Goal: Task Accomplishment & Management: Manage account settings

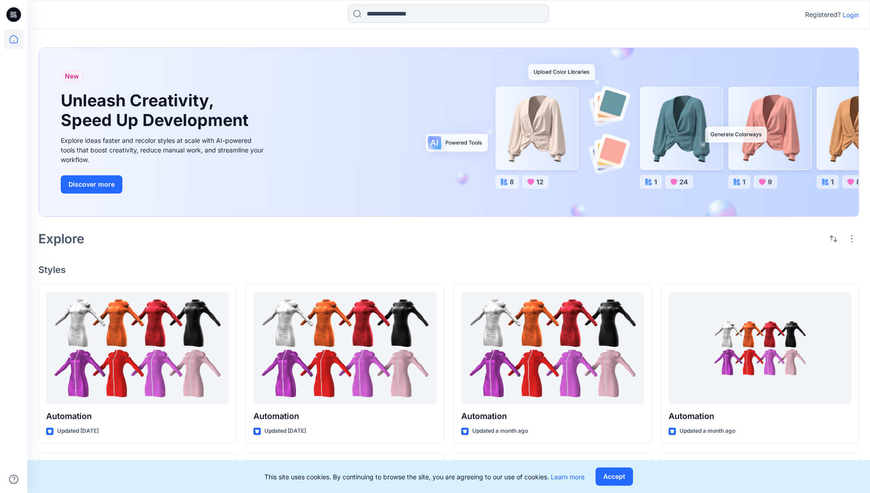
click at [849, 15] on p "Login" at bounding box center [851, 15] width 16 height 10
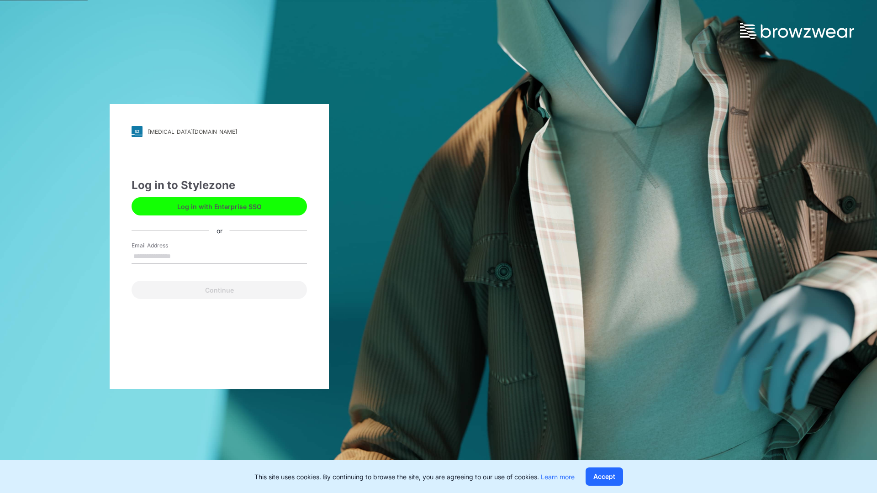
click at [180, 256] on input "Email Address" at bounding box center [219, 257] width 175 height 14
type input "**********"
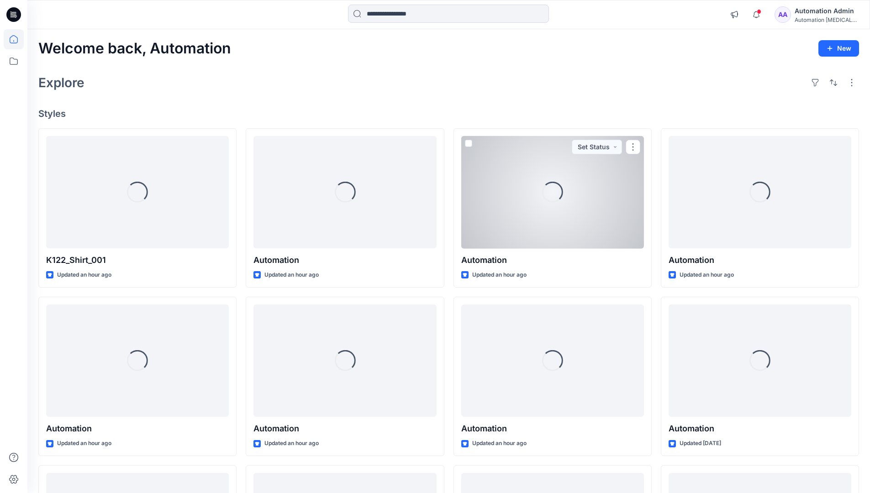
click at [17, 39] on icon at bounding box center [14, 39] width 8 height 8
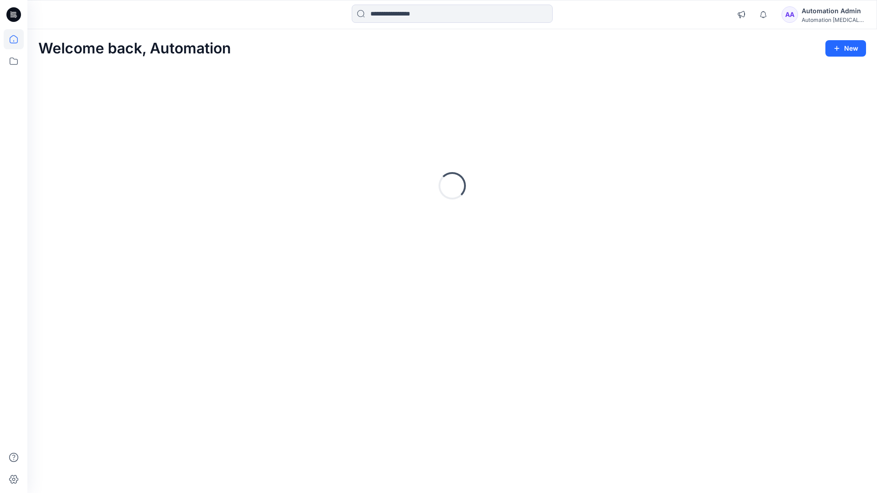
click at [820, 17] on div "Automation [MEDICAL_DATA]..." at bounding box center [833, 19] width 64 height 7
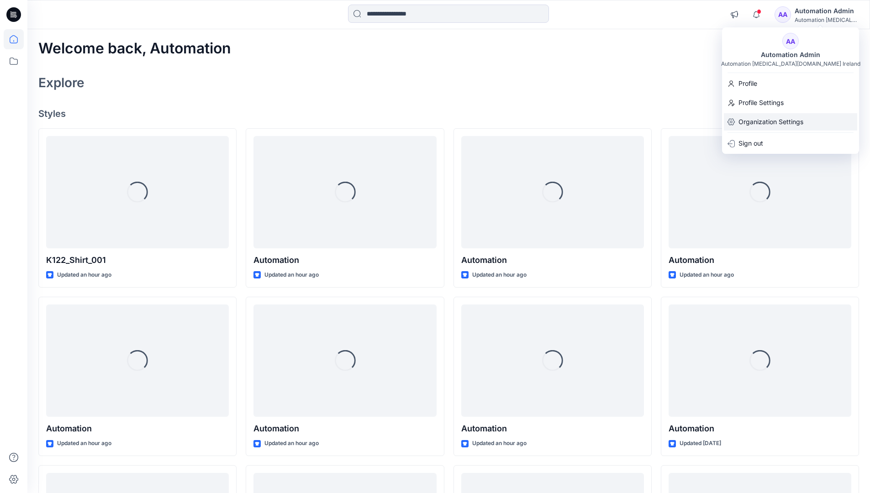
click at [769, 124] on p "Organization Settings" at bounding box center [770, 121] width 65 height 17
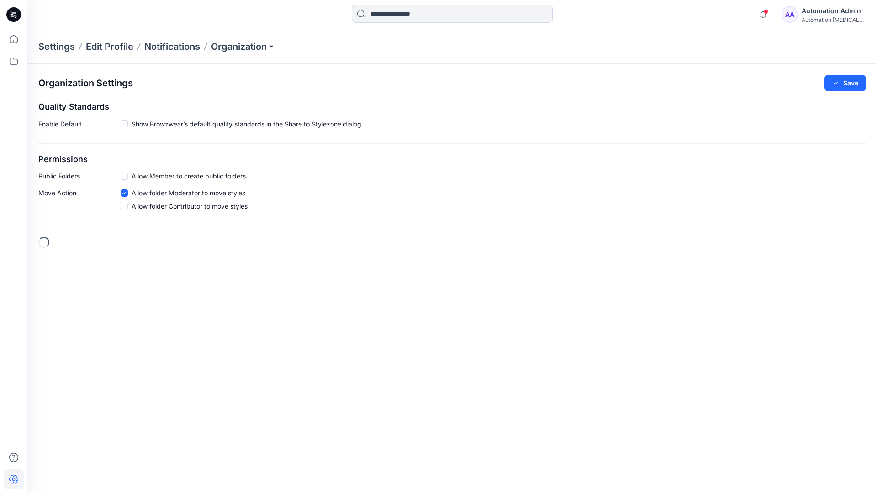
click at [126, 176] on span at bounding box center [124, 176] width 7 height 7
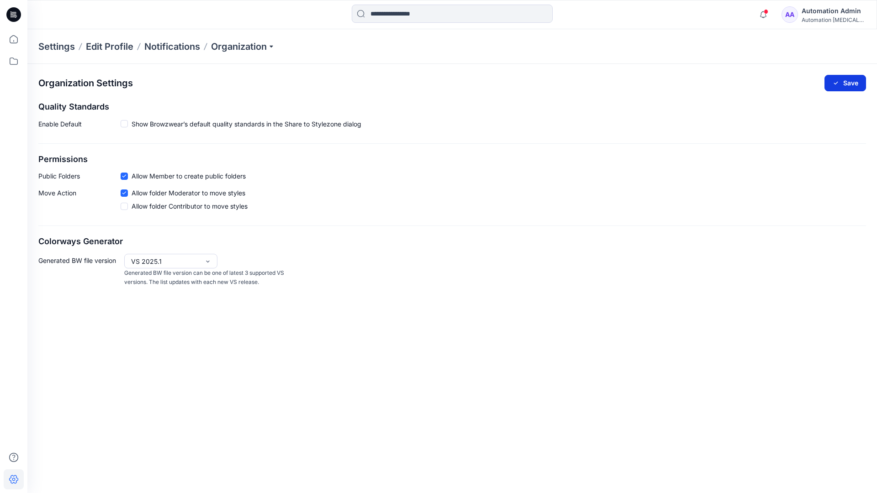
click at [850, 80] on button "Save" at bounding box center [845, 83] width 42 height 16
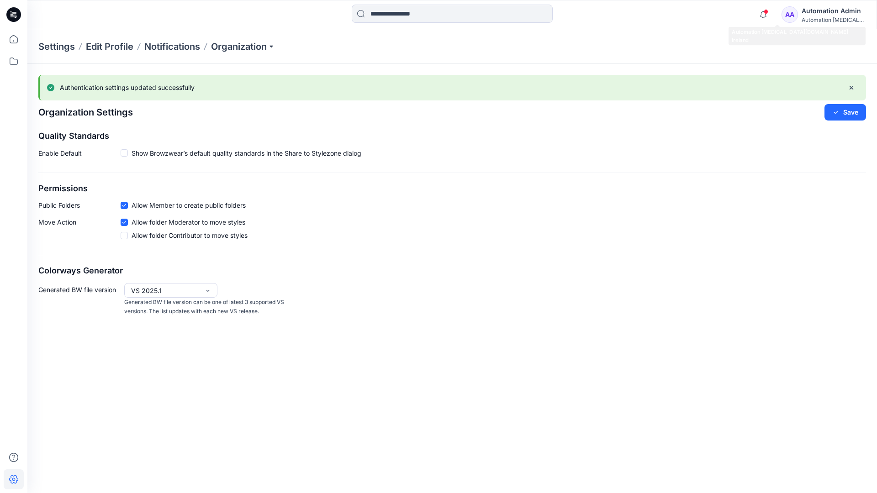
click at [833, 20] on div "Automation [MEDICAL_DATA]..." at bounding box center [833, 19] width 64 height 7
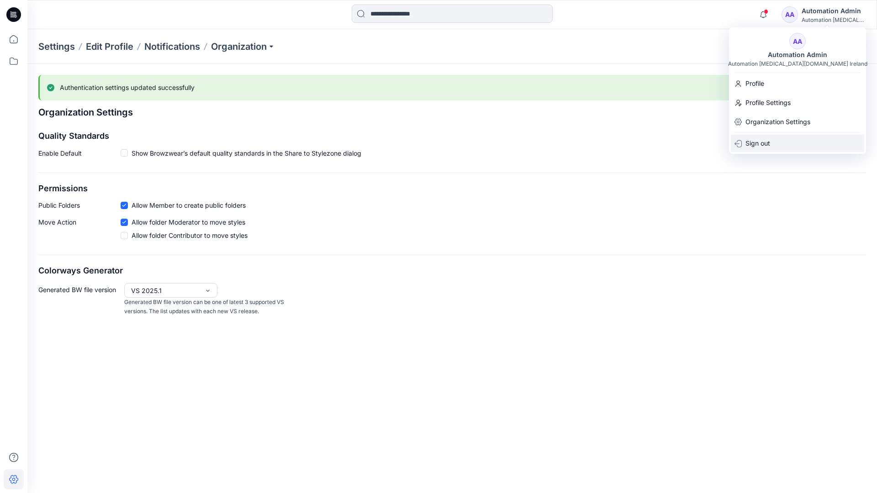
click at [773, 142] on div "Sign out" at bounding box center [797, 143] width 133 height 17
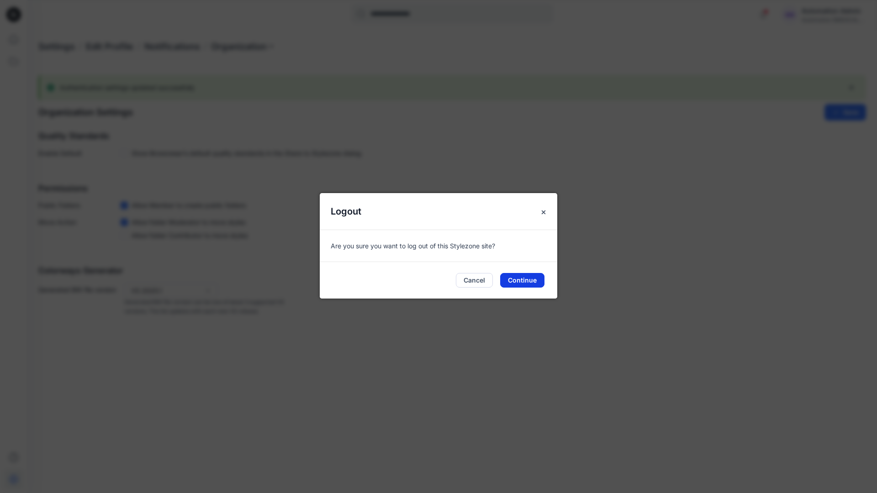
click at [529, 277] on button "Continue" at bounding box center [522, 280] width 44 height 15
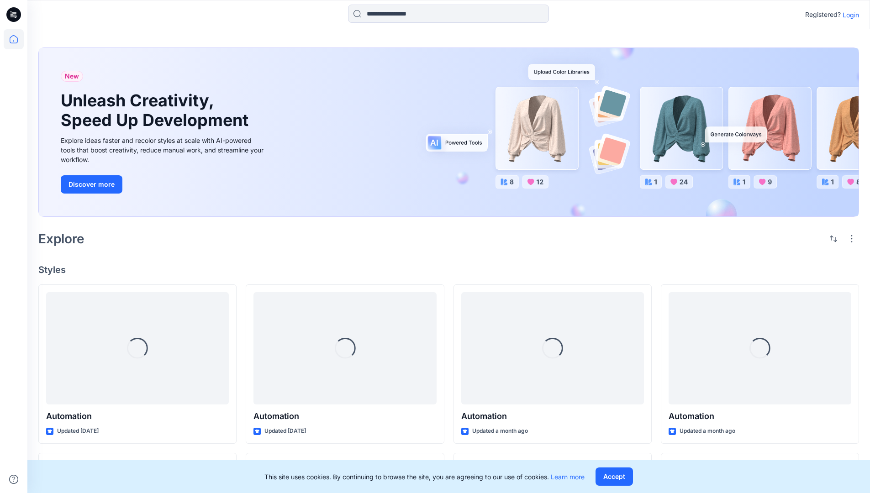
click at [853, 15] on p "Login" at bounding box center [851, 15] width 16 height 10
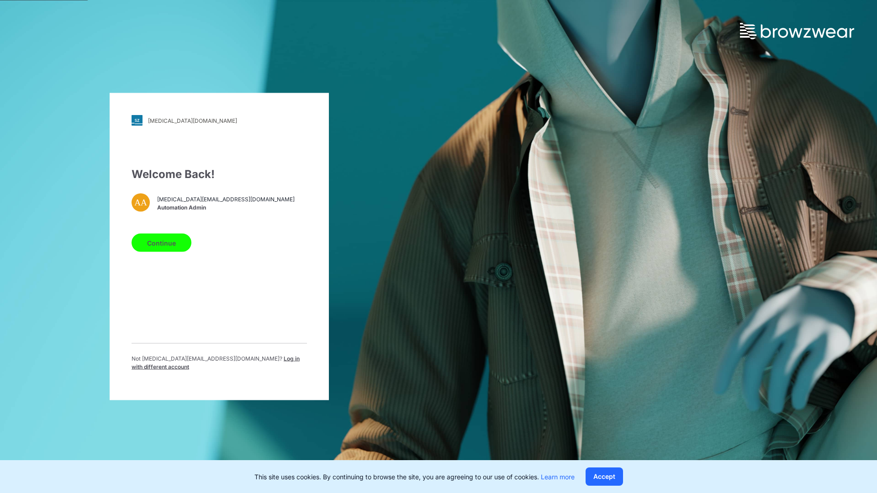
click at [233, 362] on span "Log in with different account" at bounding box center [216, 362] width 168 height 15
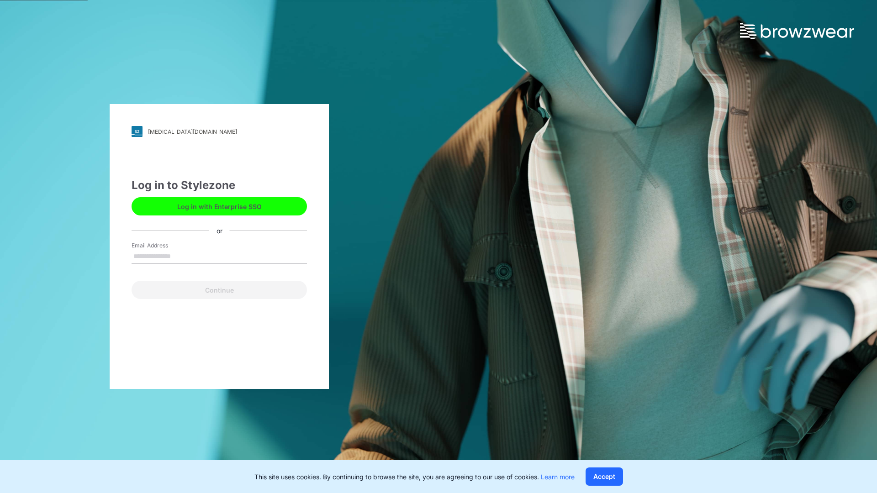
click at [195, 258] on input "Email Address" at bounding box center [219, 257] width 175 height 14
type input "**********"
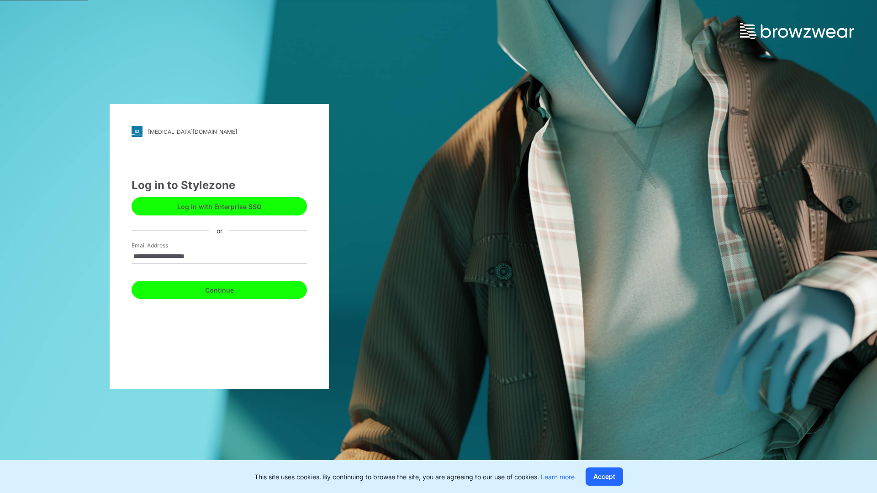
click at [221, 290] on button "Continue" at bounding box center [219, 290] width 175 height 18
